Goal: Find specific page/section: Find specific page/section

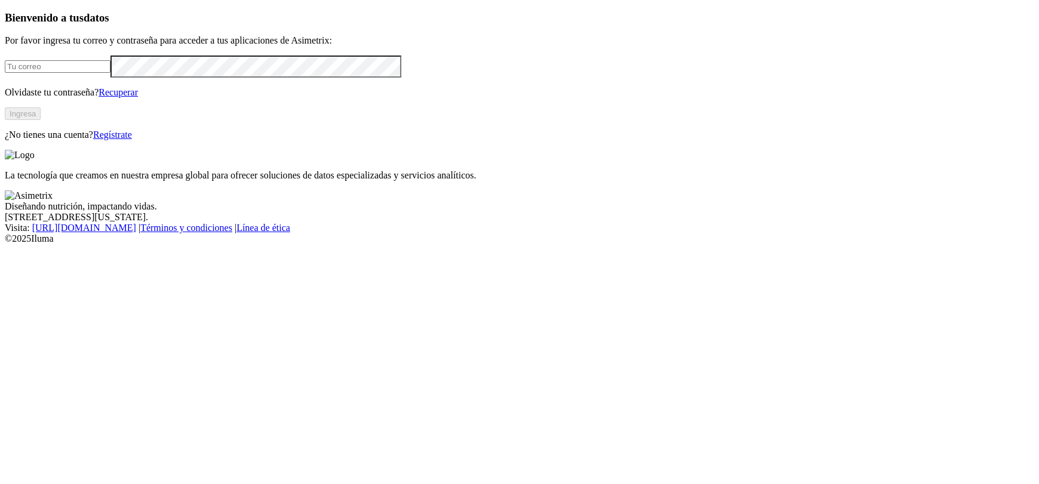
type input "[PERSON_NAME][EMAIL_ADDRESS][PERSON_NAME][DOMAIN_NAME]"
click at [41, 120] on button "Ingresa" at bounding box center [23, 113] width 36 height 13
